Goal: Download file/media

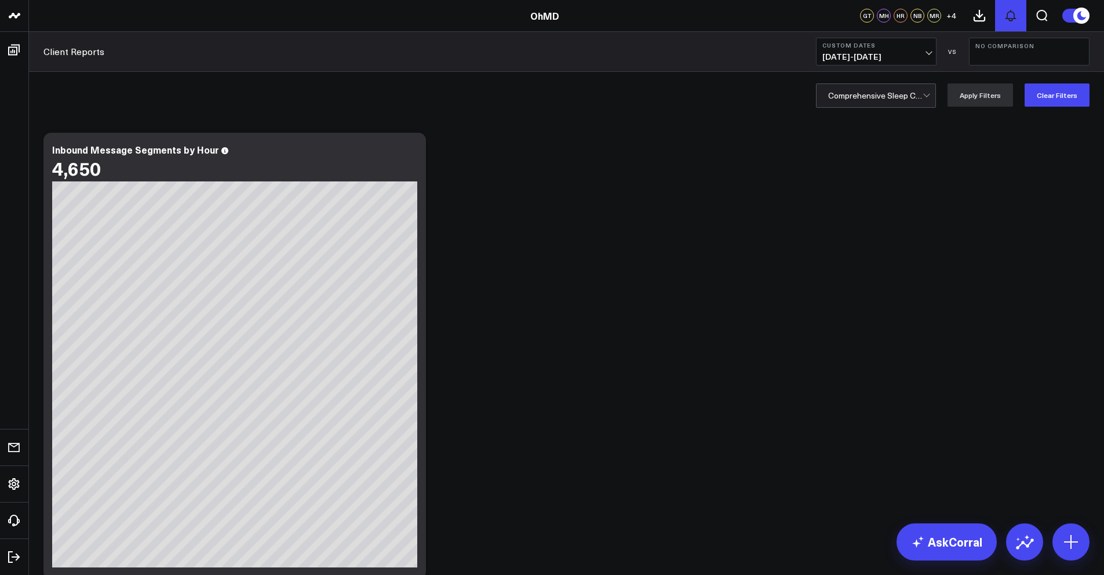
click at [1010, 17] on icon at bounding box center [1011, 16] width 14 height 14
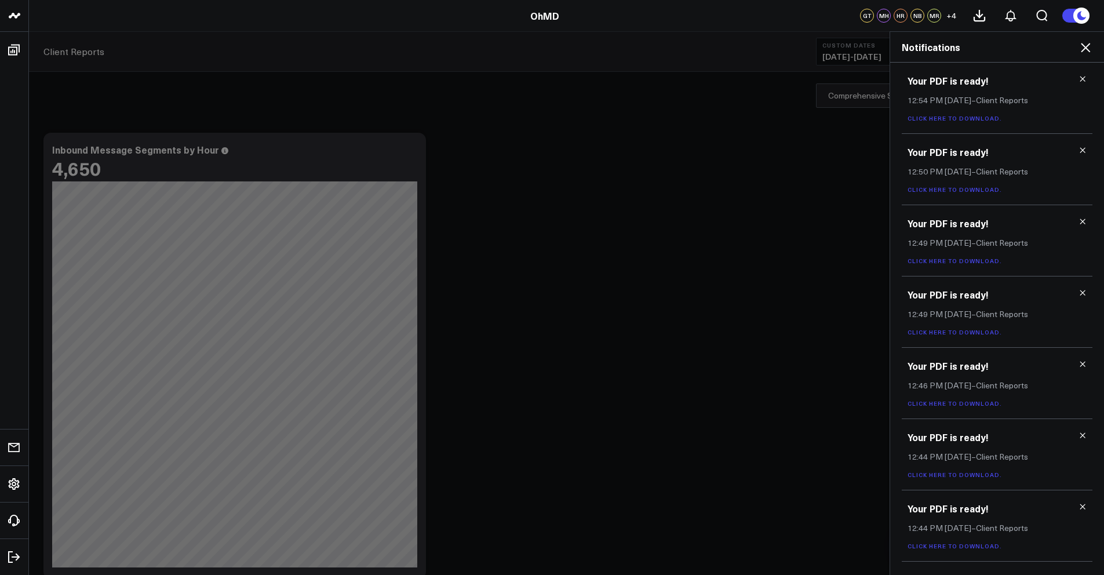
click at [990, 119] on link "Click here to download." at bounding box center [955, 118] width 94 height 8
click at [979, 192] on link "Click here to download." at bounding box center [955, 190] width 94 height 8
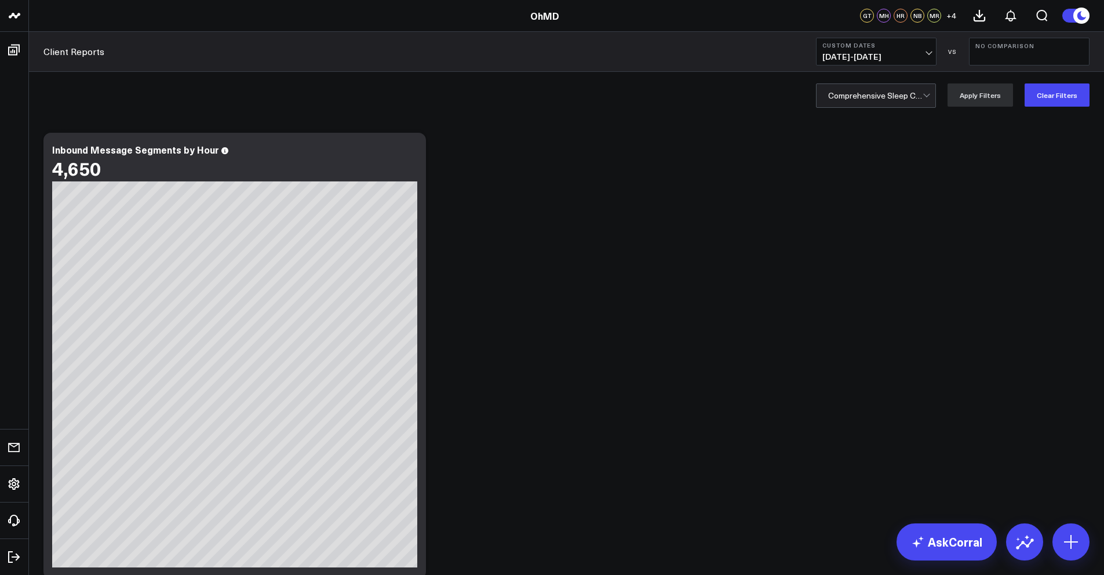
click at [884, 93] on div at bounding box center [875, 95] width 94 height 23
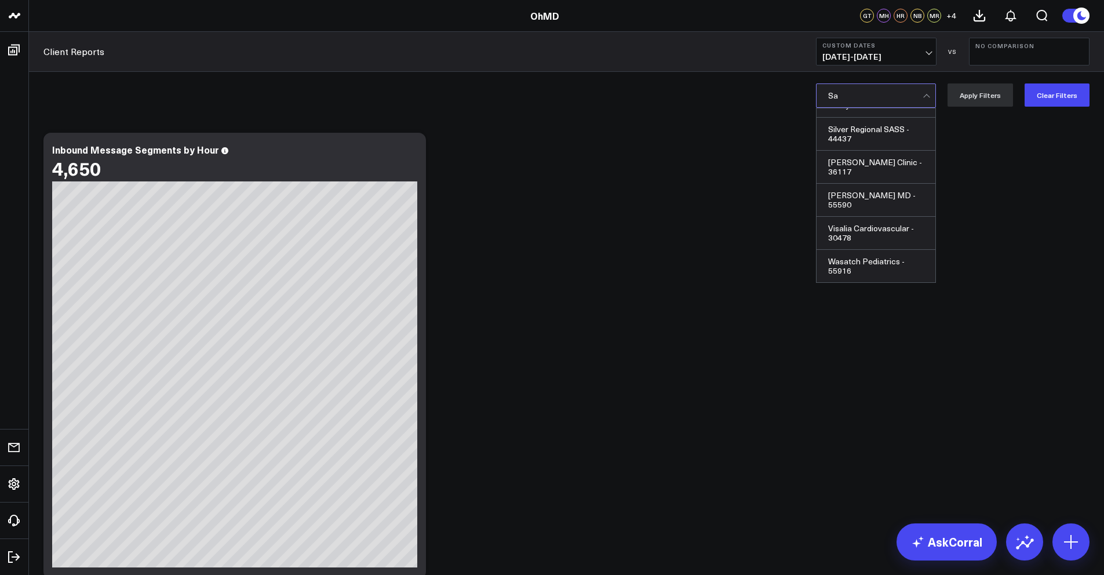
scroll to position [29, 0]
type input "Salus"
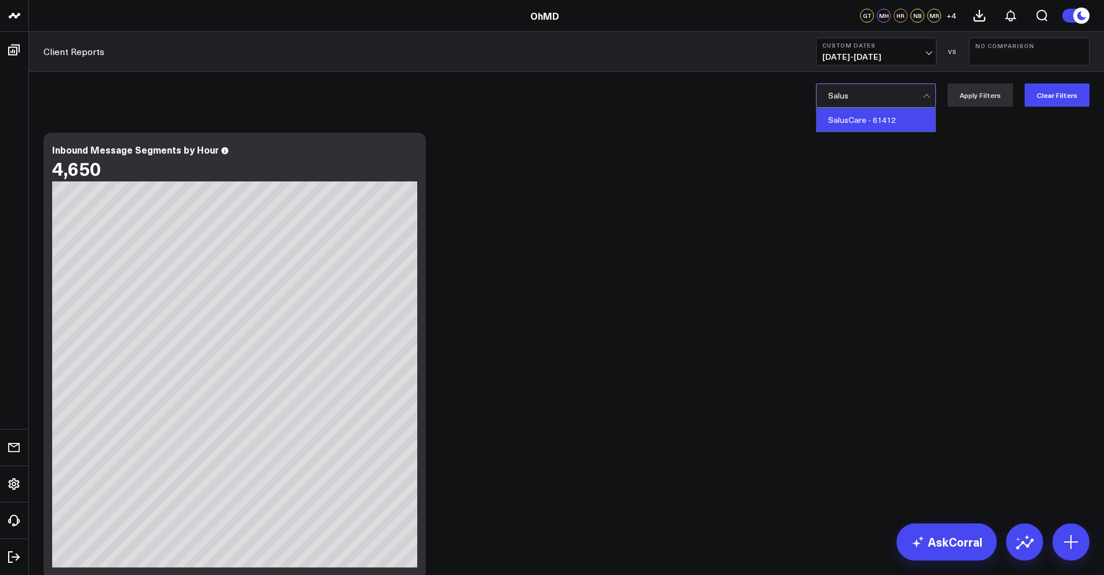
click at [871, 119] on div "SalusCare - 61412" at bounding box center [876, 119] width 119 height 23
click at [991, 95] on button "Apply Filters" at bounding box center [981, 94] width 66 height 23
click at [989, 20] on button at bounding box center [979, 15] width 31 height 31
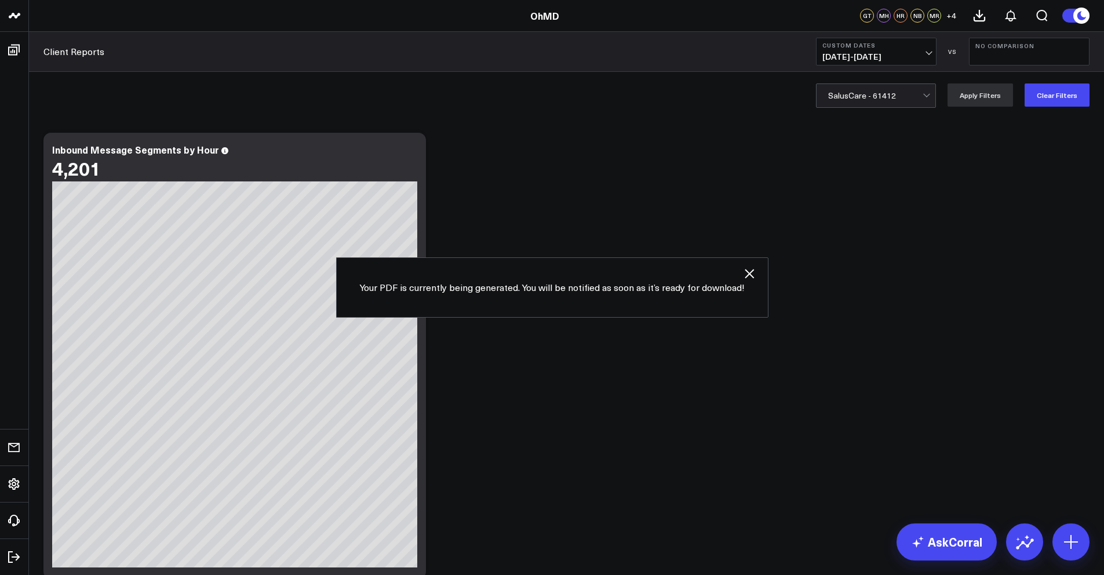
click at [874, 96] on div at bounding box center [875, 95] width 94 height 23
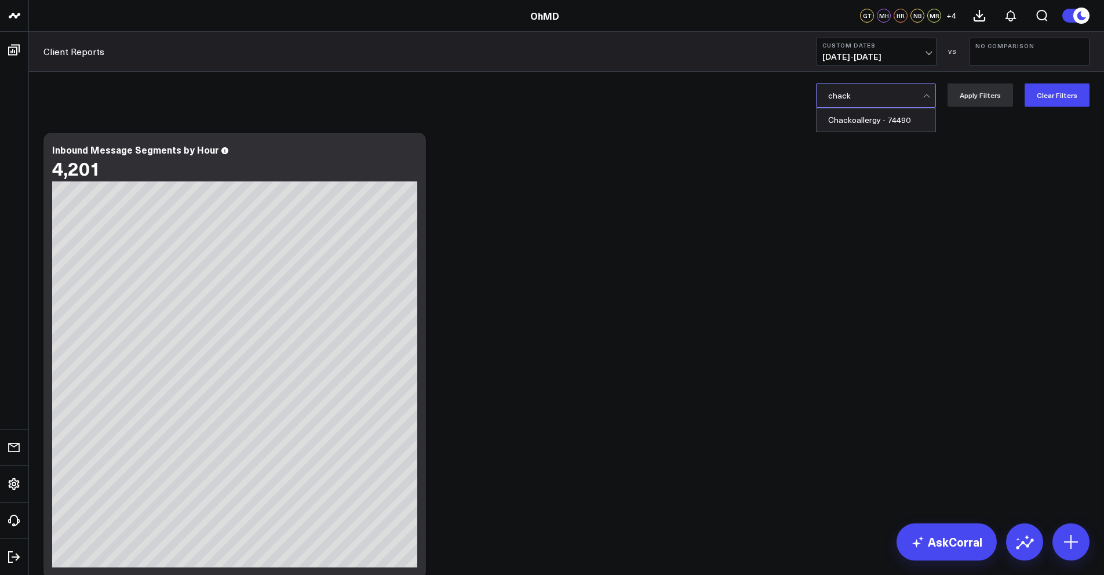
type input "[PERSON_NAME]"
click at [851, 117] on div "Chackoallergy - 74490" at bounding box center [876, 119] width 119 height 23
click at [986, 98] on button "Apply Filters" at bounding box center [981, 94] width 66 height 23
click at [983, 16] on icon at bounding box center [980, 16] width 14 height 14
click at [864, 100] on div at bounding box center [875, 95] width 94 height 23
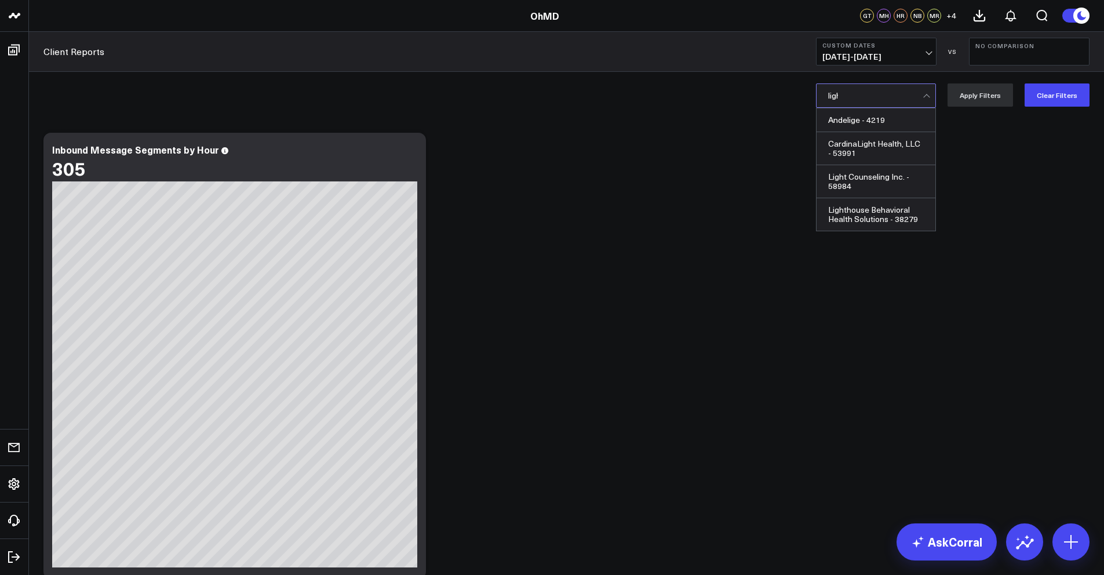
type input "light"
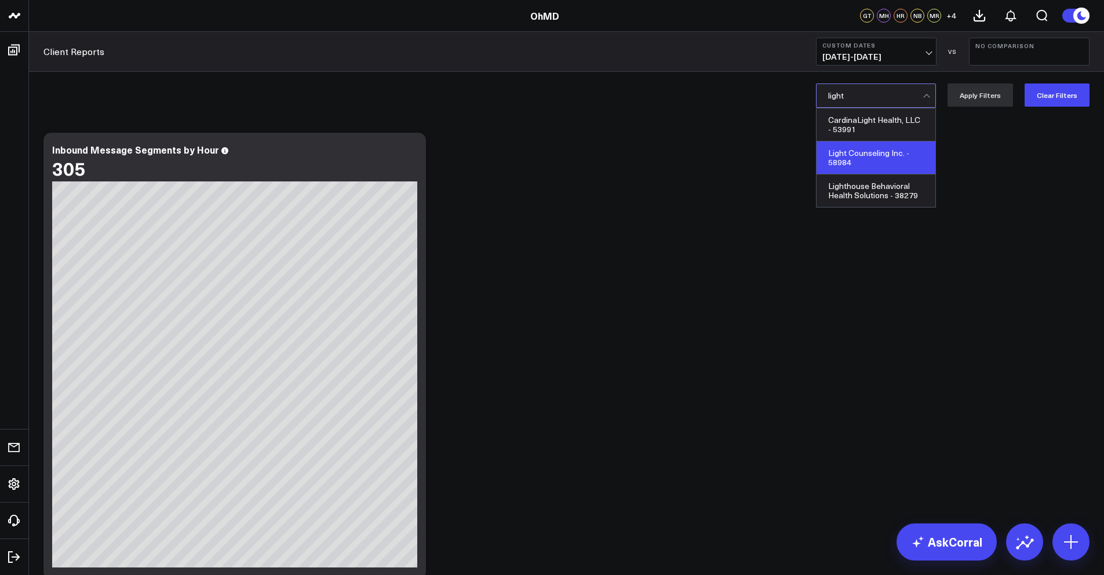
click at [862, 154] on div "Light Counseling Inc. - 58984" at bounding box center [876, 157] width 119 height 33
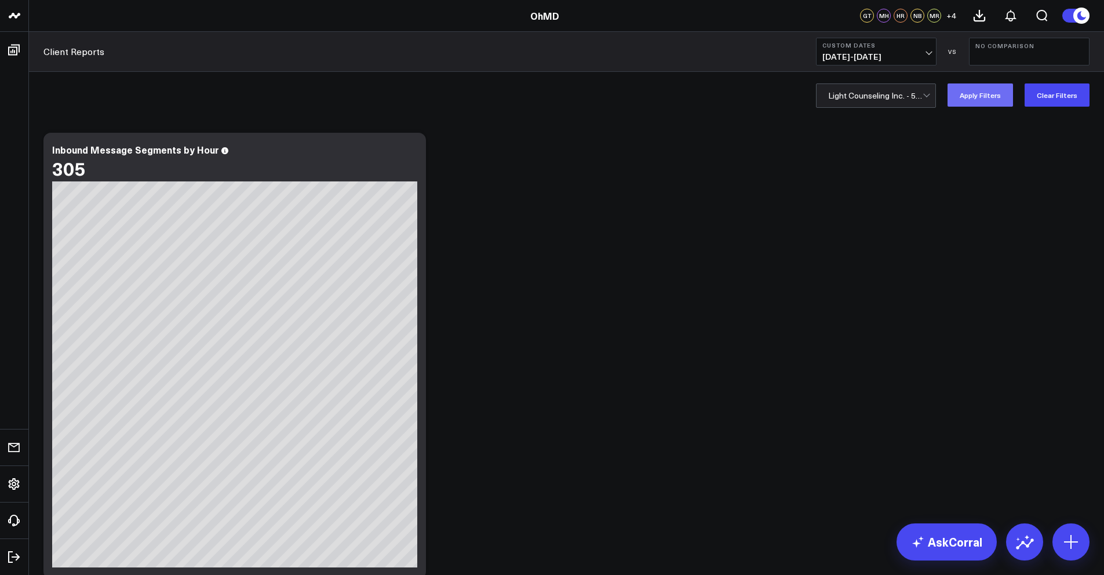
click at [979, 97] on button "Apply Filters" at bounding box center [981, 94] width 66 height 23
click at [983, 16] on icon at bounding box center [980, 16] width 14 height 14
click at [858, 94] on div at bounding box center [875, 95] width 94 height 23
type input "selki"
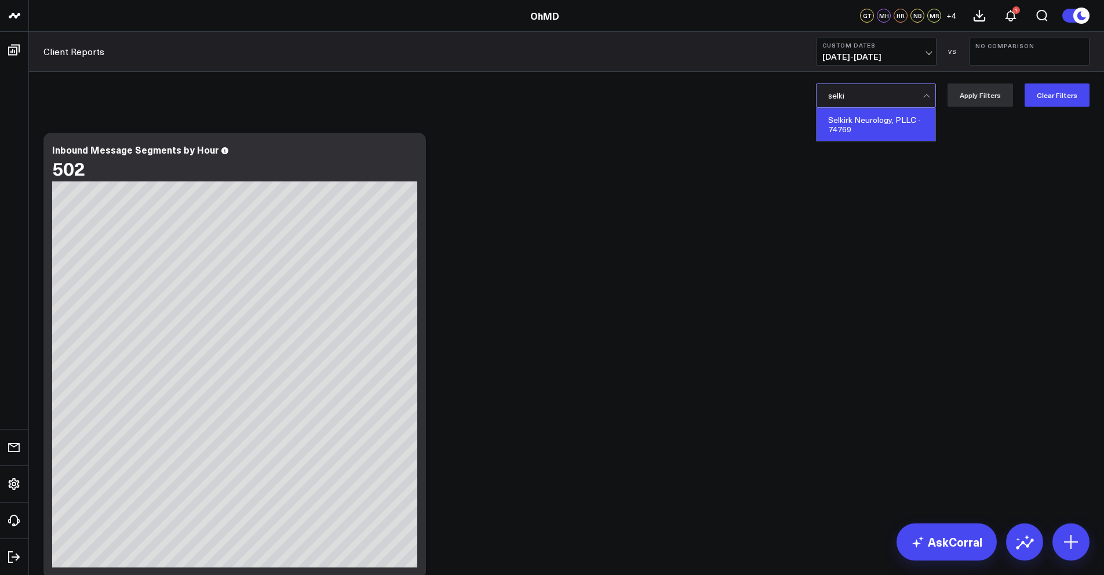
click at [871, 125] on div "Selkirk Neurology, PLLC - 74769" at bounding box center [876, 124] width 119 height 32
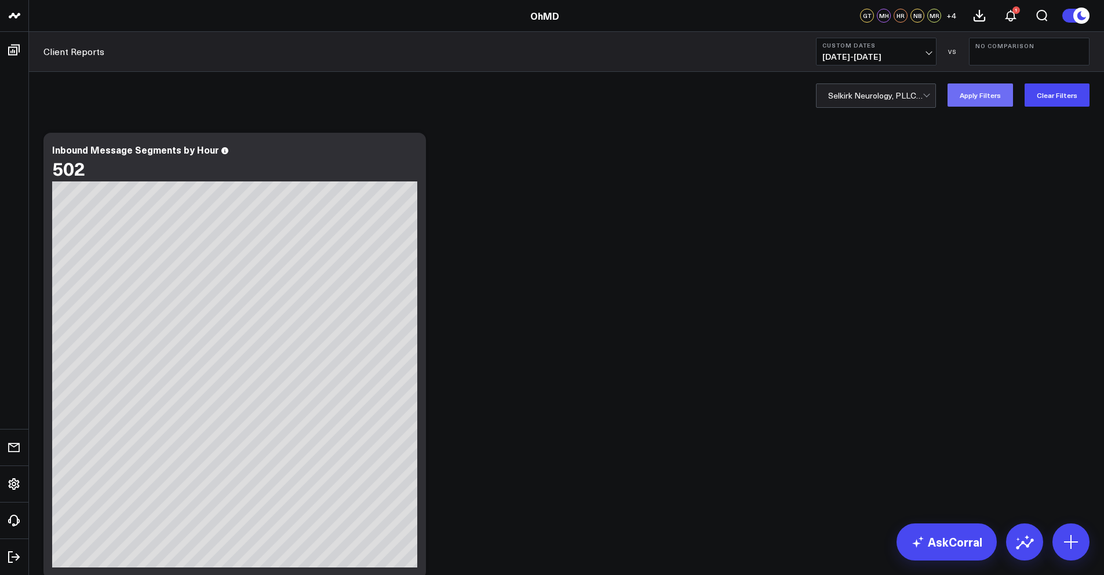
click at [969, 94] on button "Apply Filters" at bounding box center [981, 94] width 66 height 23
click at [1016, 16] on icon at bounding box center [1011, 16] width 14 height 14
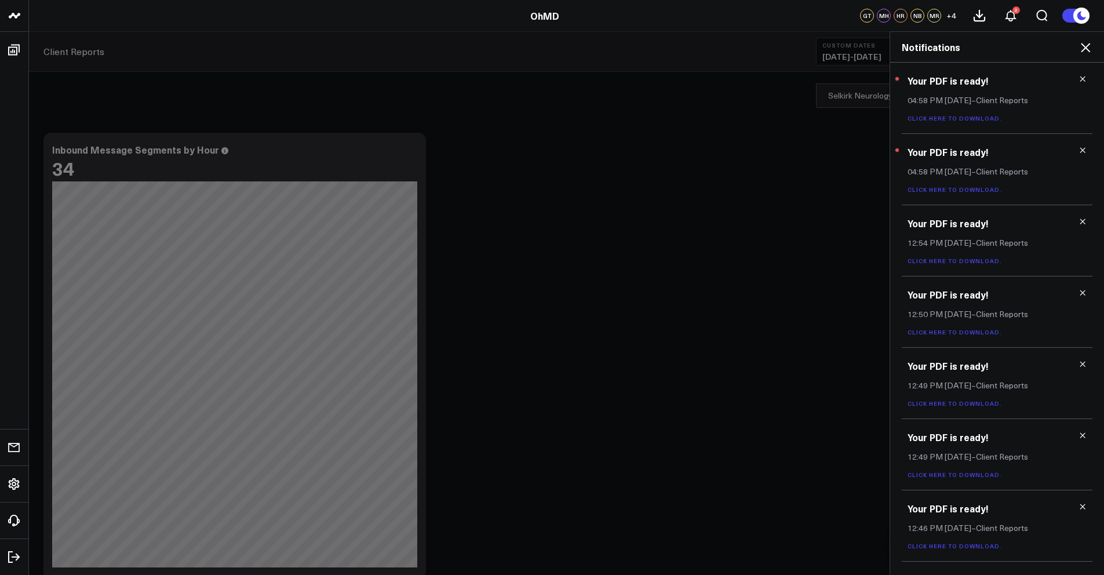
click at [983, 190] on link "Click here to download." at bounding box center [955, 190] width 94 height 8
click at [988, 116] on link "Click here to download." at bounding box center [955, 118] width 94 height 8
click at [1082, 49] on icon at bounding box center [1086, 48] width 14 height 14
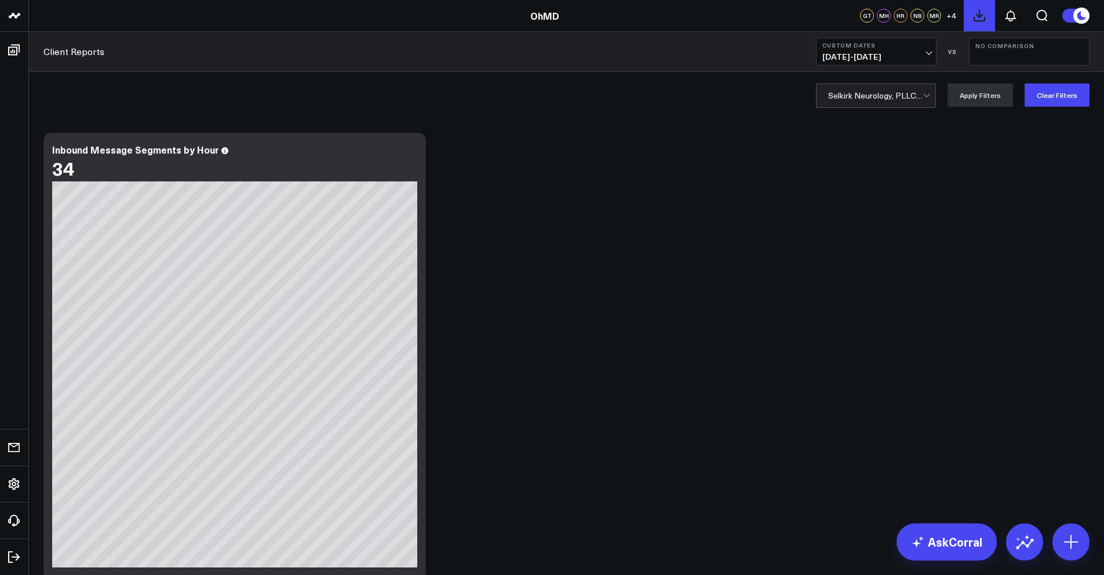
click at [976, 20] on icon at bounding box center [980, 16] width 14 height 14
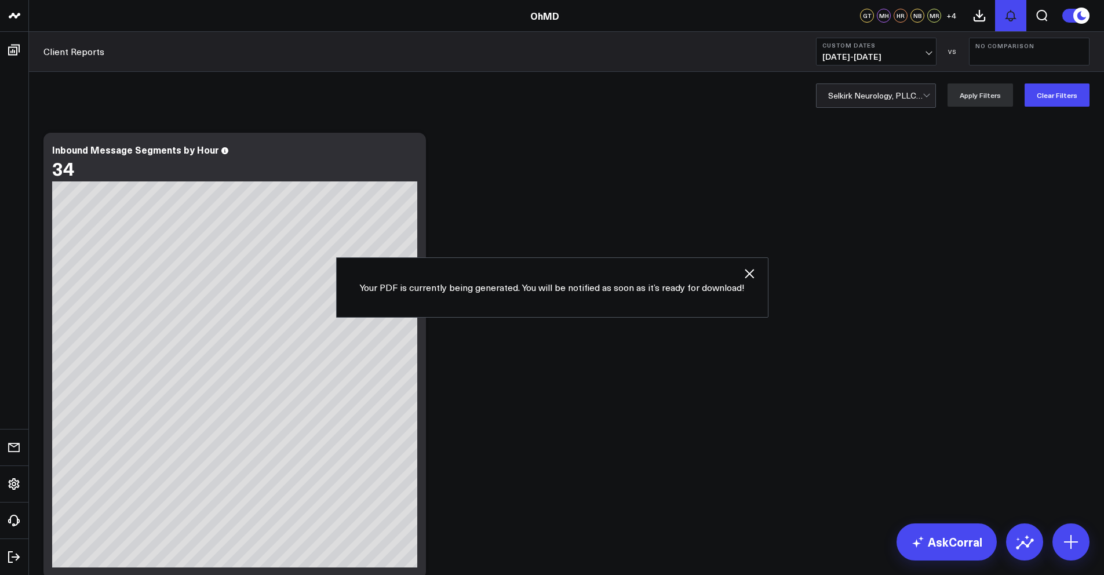
click at [1013, 9] on icon at bounding box center [1011, 16] width 14 height 14
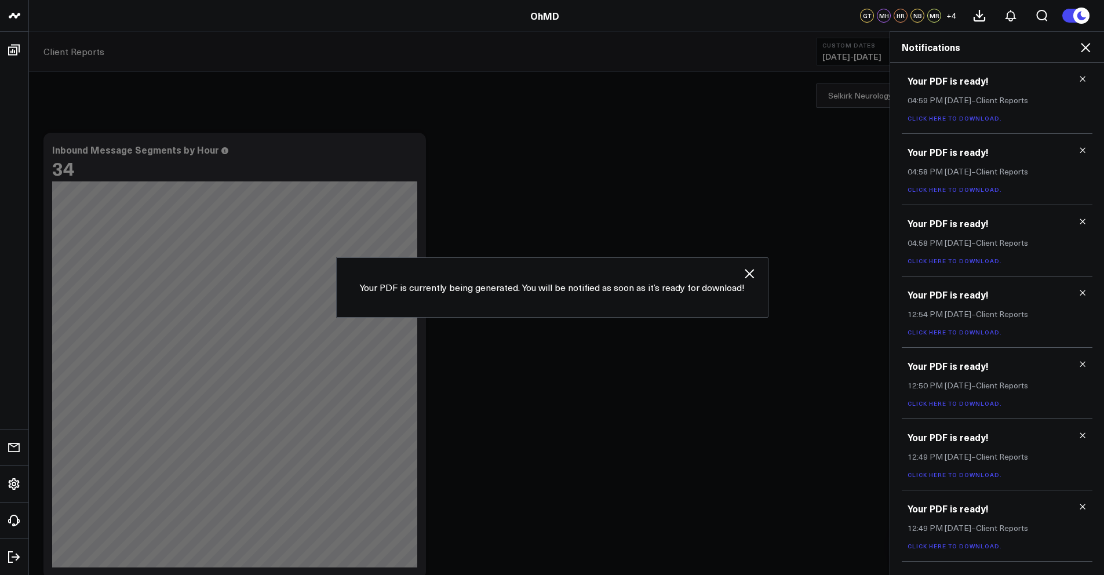
click at [961, 191] on link "Click here to download." at bounding box center [955, 190] width 94 height 8
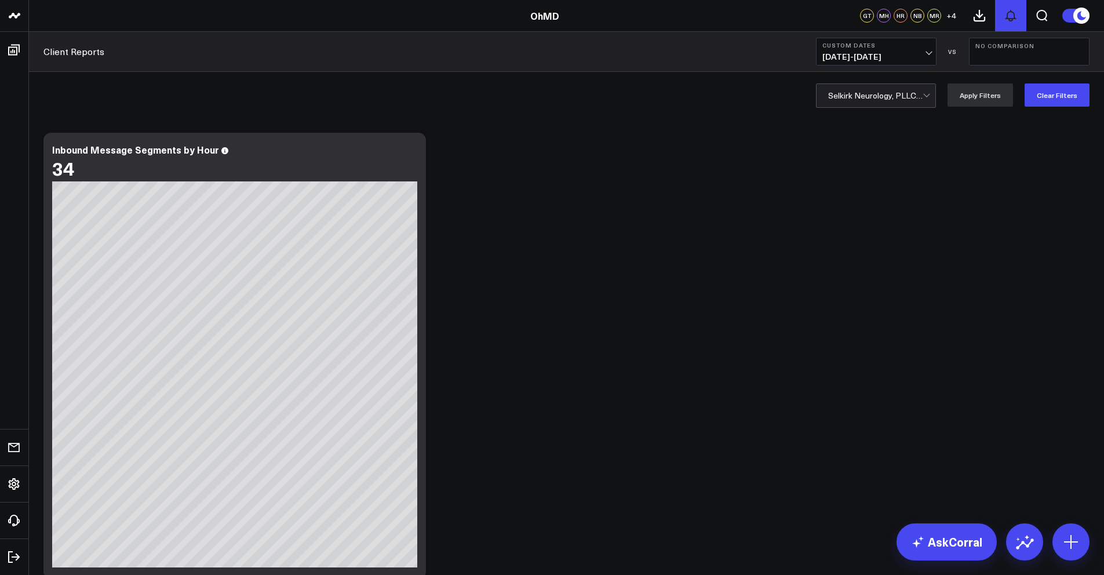
click at [1006, 12] on icon at bounding box center [1011, 16] width 14 height 14
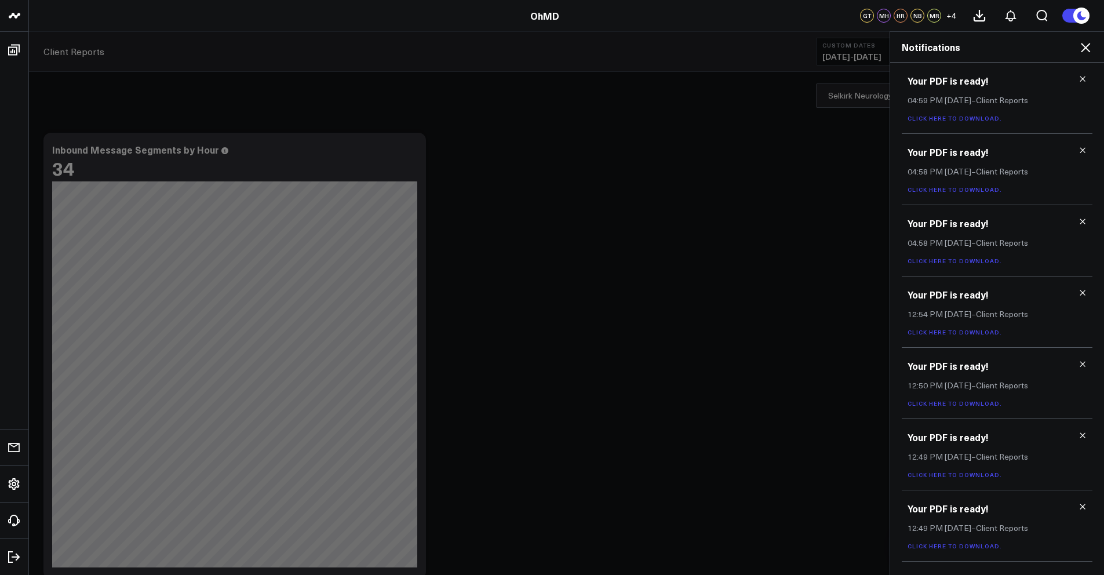
click at [990, 263] on link "Click here to download." at bounding box center [955, 261] width 94 height 8
click at [942, 114] on link "Click here to download." at bounding box center [955, 118] width 94 height 8
